Goal: Check status: Check status

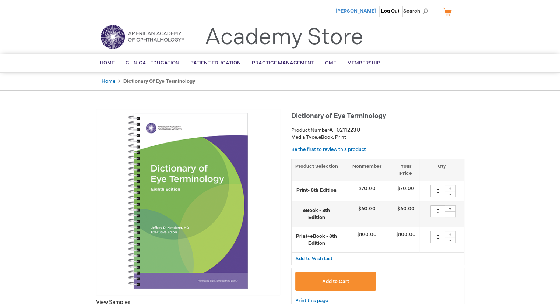
click at [367, 11] on span "[PERSON_NAME]" at bounding box center [355, 11] width 41 height 6
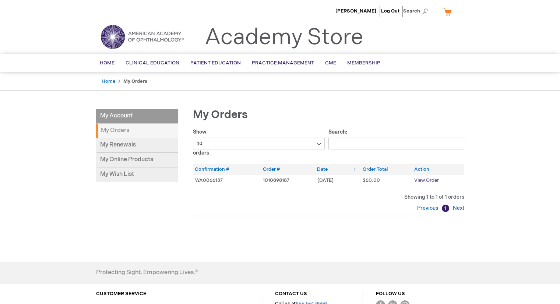
click at [430, 179] on span "View Order" at bounding box center [426, 180] width 25 height 6
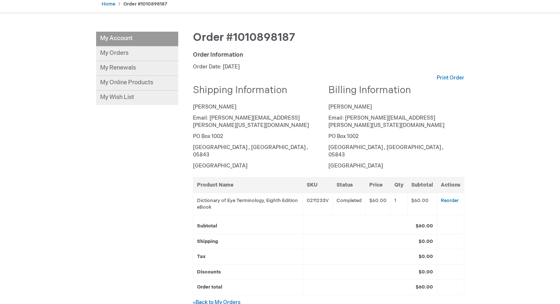
scroll to position [35, 0]
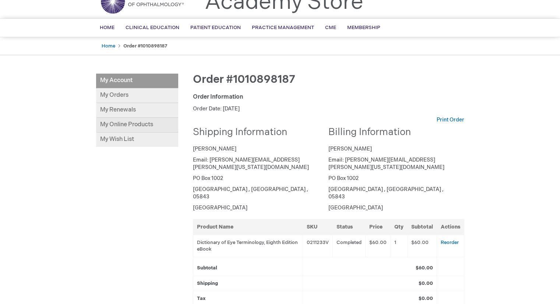
click at [136, 128] on link "My Online Products" at bounding box center [137, 125] width 82 height 15
